Goal: Find specific page/section: Find specific page/section

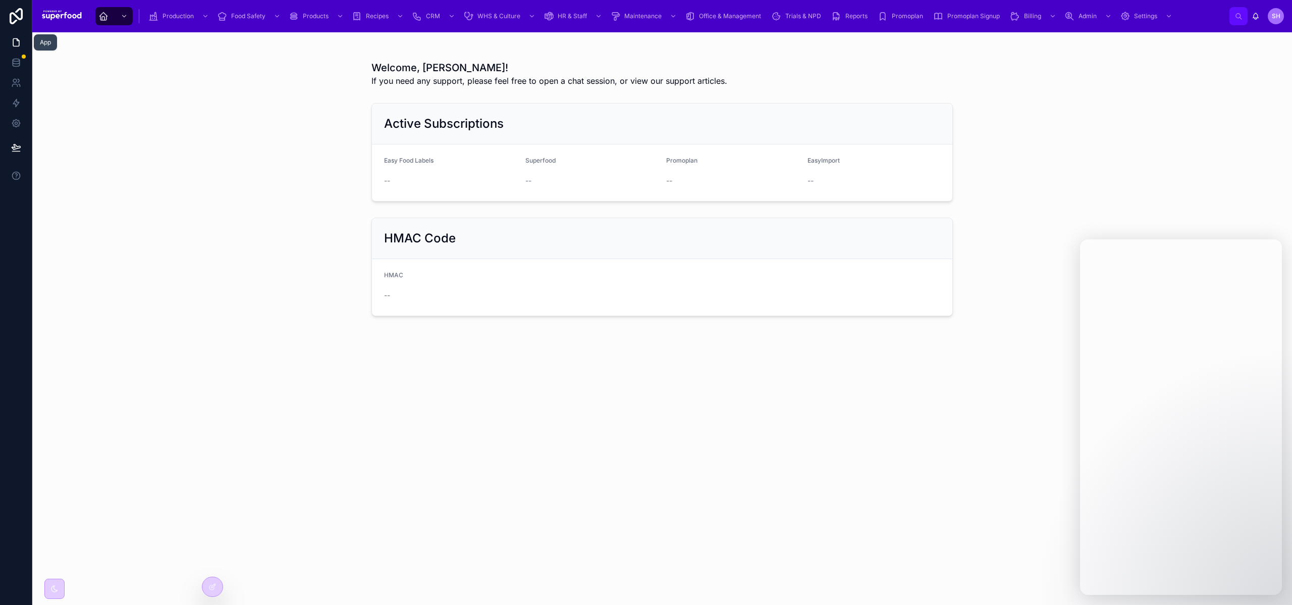
scroll to position [327, 0]
click at [11, 40] on icon at bounding box center [16, 42] width 10 height 10
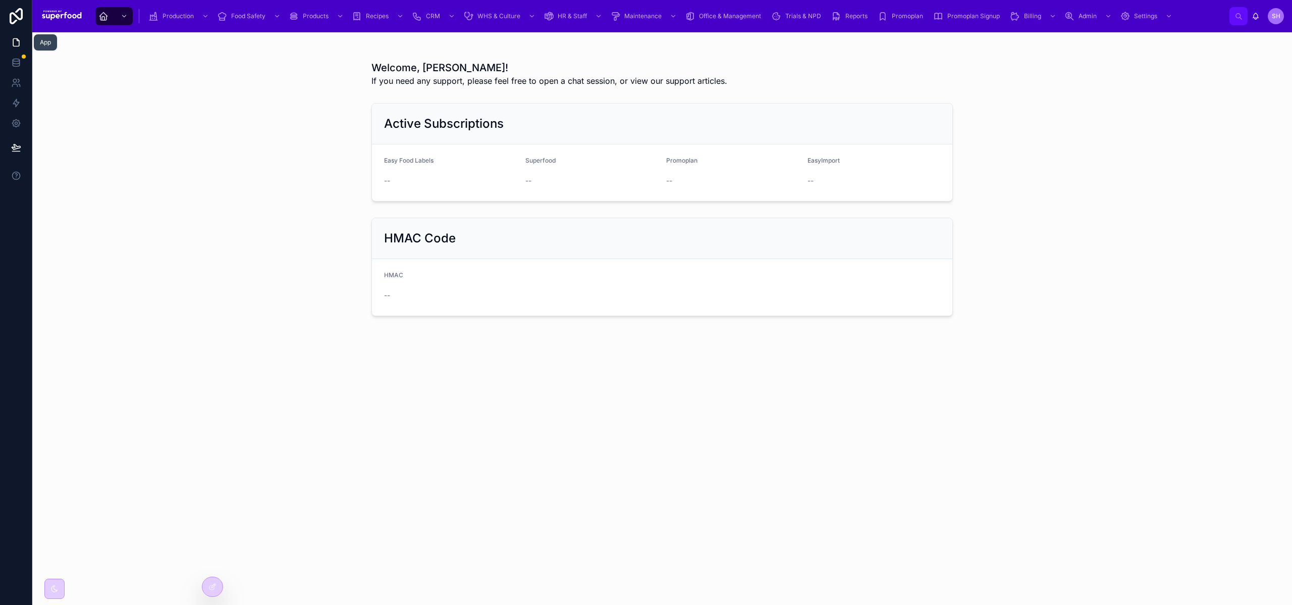
click at [16, 68] on link at bounding box center [16, 62] width 32 height 20
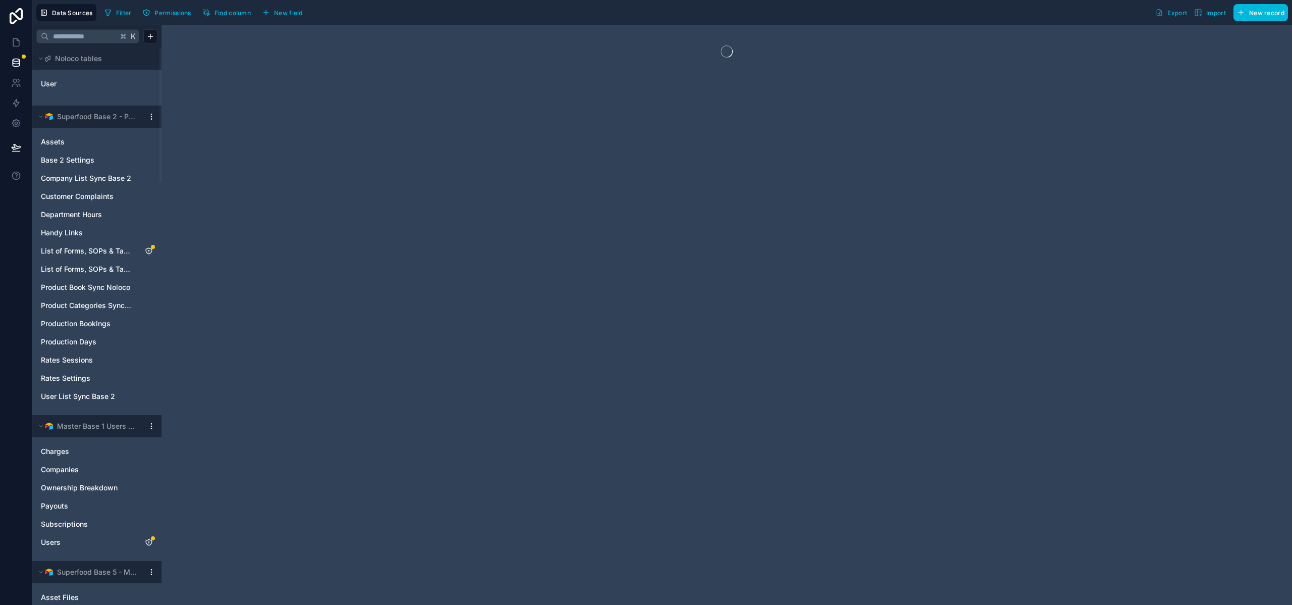
click at [70, 82] on link "User" at bounding box center [82, 84] width 82 height 10
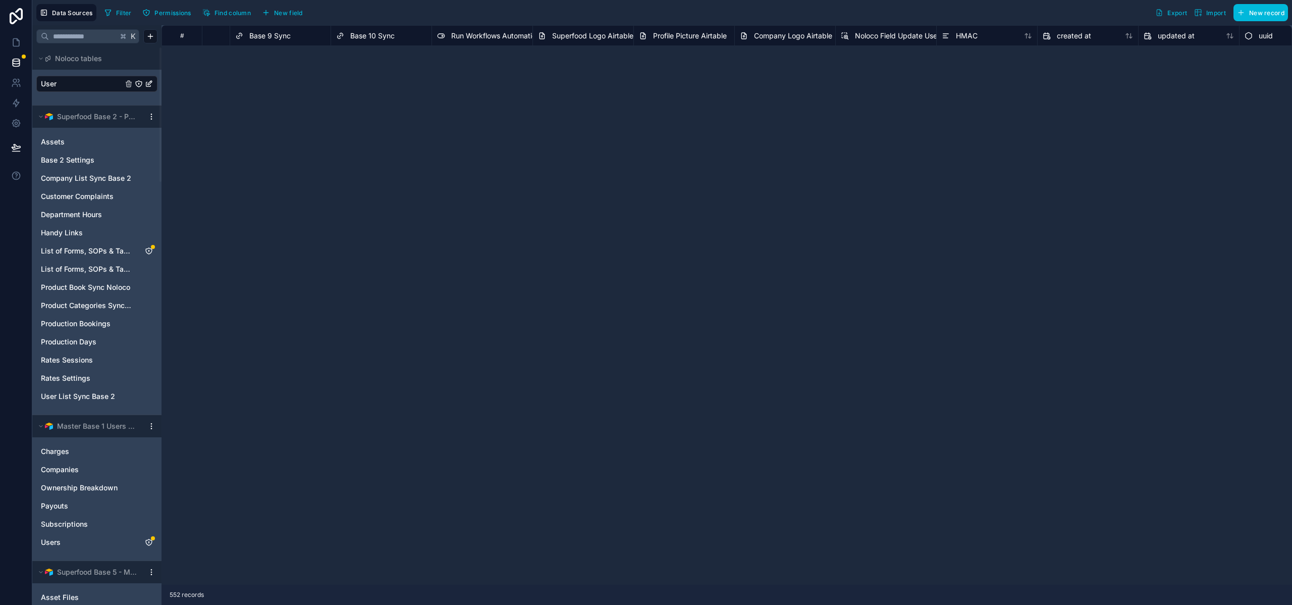
scroll to position [1228, 2092]
